Goal: Information Seeking & Learning: Learn about a topic

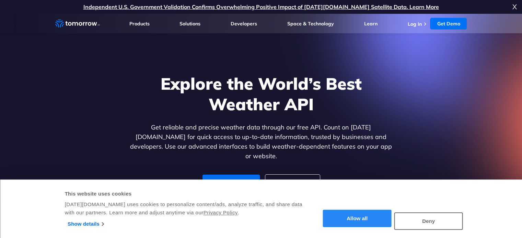
drag, startPoint x: 0, startPoint y: 0, endPoint x: 382, endPoint y: 220, distance: 441.1
click at [382, 220] on button "Allow all" at bounding box center [357, 218] width 69 height 17
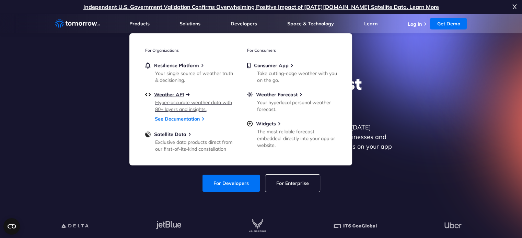
click at [166, 94] on span "Weather API" at bounding box center [169, 95] width 30 height 6
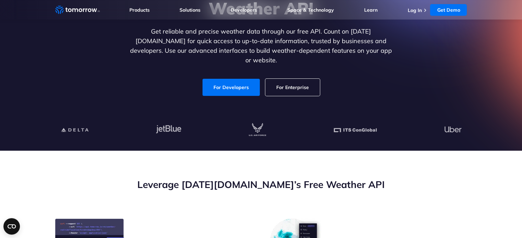
scroll to position [93, 0]
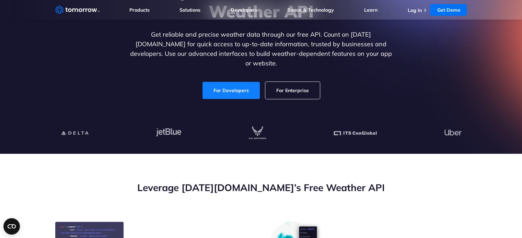
click at [235, 85] on link "For Developers" at bounding box center [230, 90] width 57 height 17
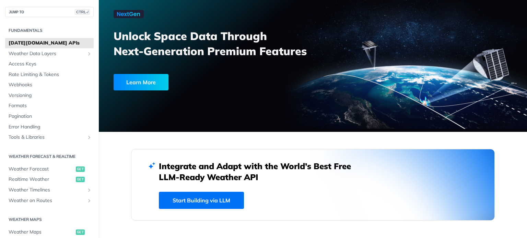
scroll to position [43, 0]
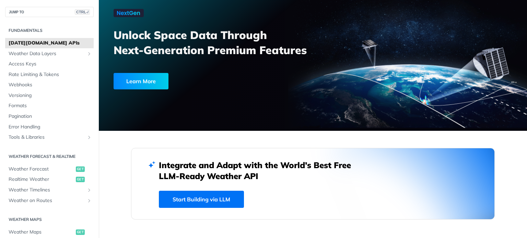
click at [199, 198] on link "Start Building via LLM" at bounding box center [201, 199] width 85 height 17
